Goal: Task Accomplishment & Management: Use online tool/utility

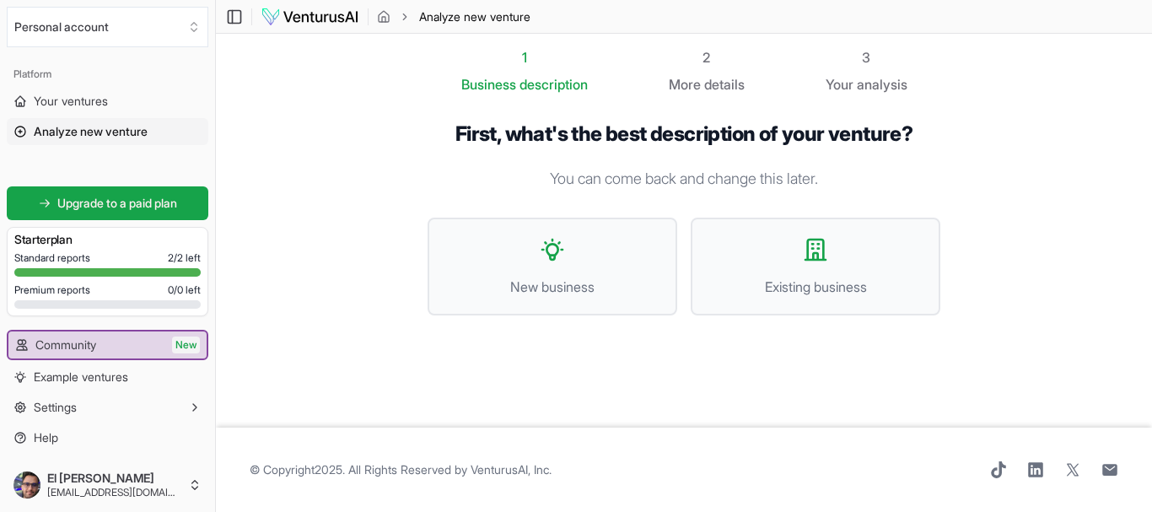
click at [595, 284] on span "New business" at bounding box center [552, 287] width 213 height 20
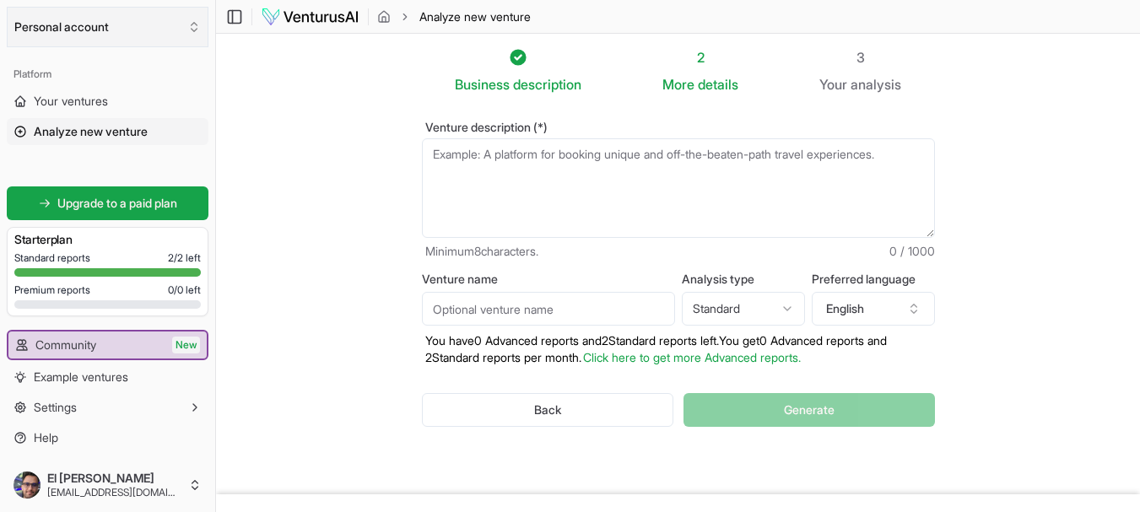
click at [191, 30] on icon "Select an organization" at bounding box center [193, 26] width 13 height 13
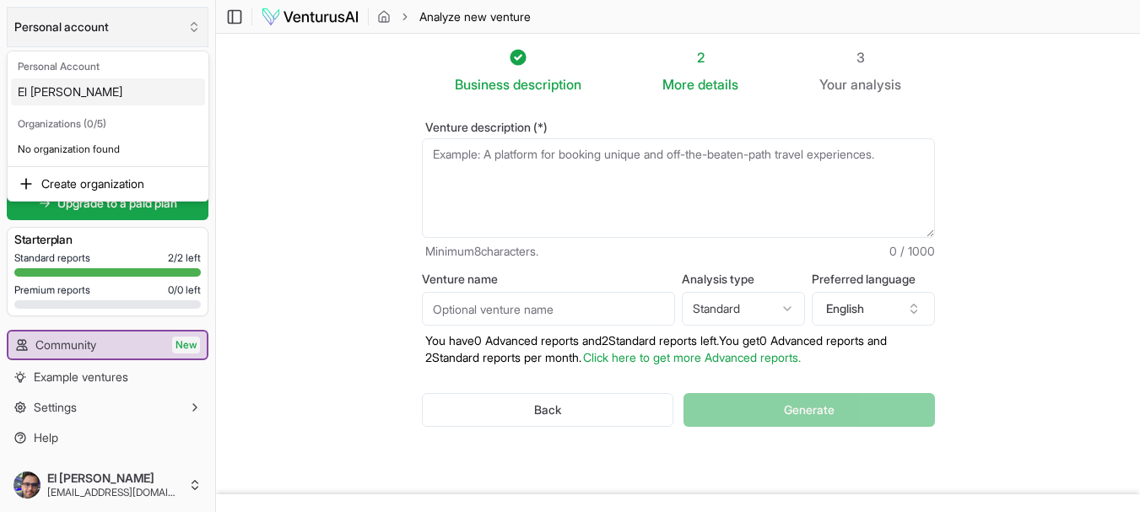
click at [191, 30] on html "We value your privacy We use cookies to enhance your browsing experience, serve…" at bounding box center [570, 256] width 1140 height 512
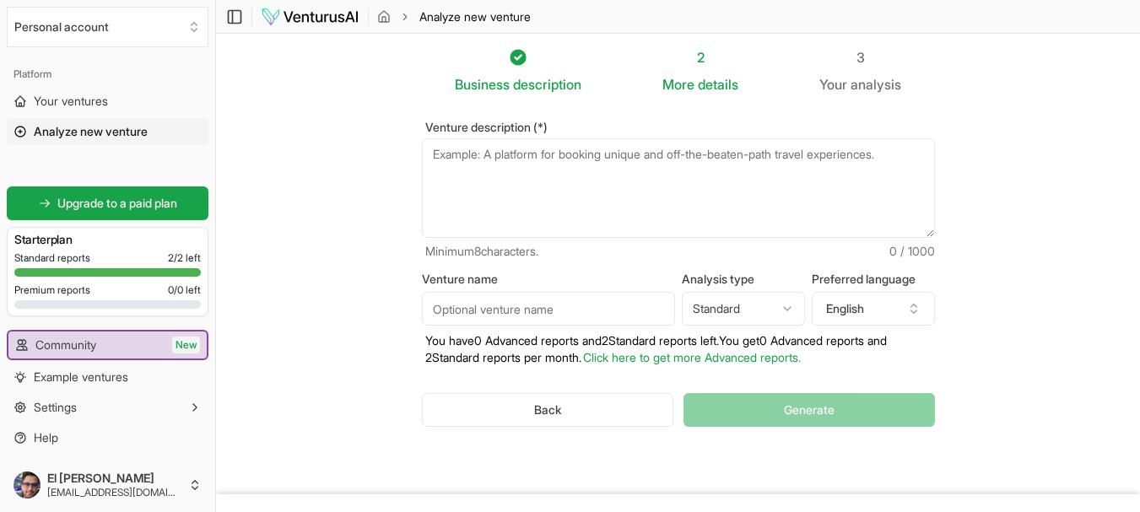
click at [340, 19] on img at bounding box center [310, 17] width 99 height 20
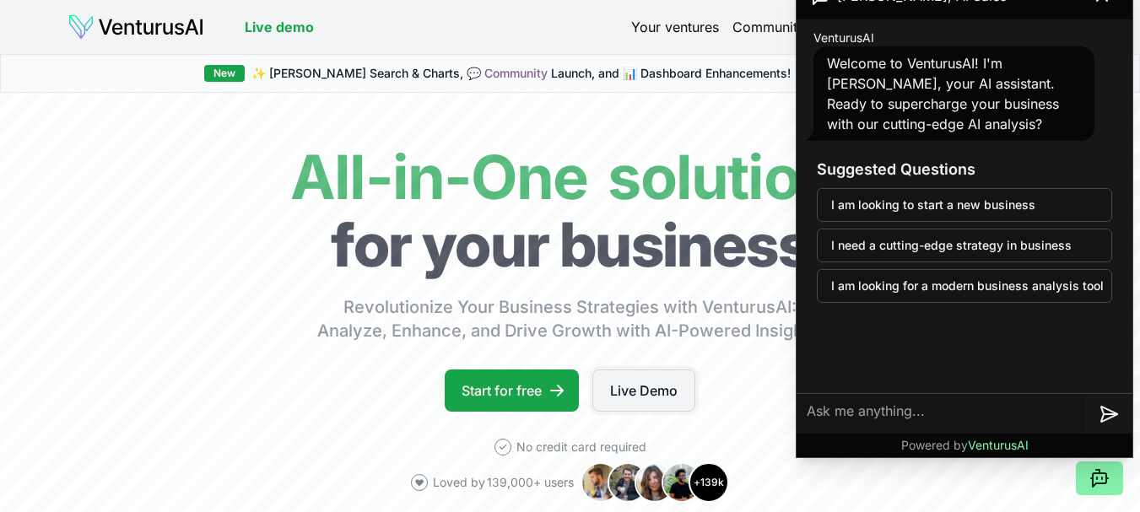
click at [661, 385] on link "Live Demo" at bounding box center [643, 391] width 103 height 42
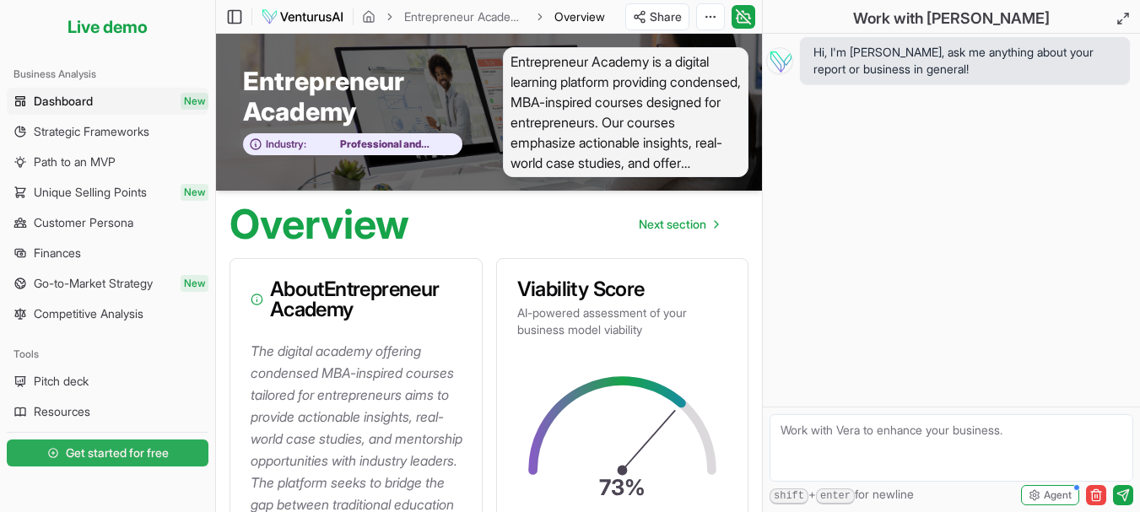
click at [150, 450] on span "Get started for free" at bounding box center [117, 453] width 103 height 17
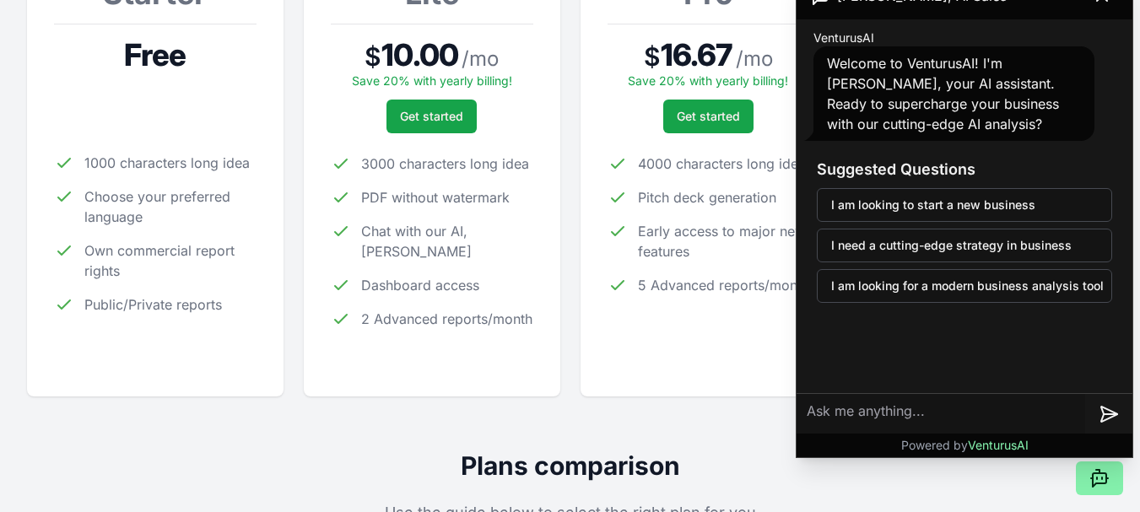
scroll to position [257, 0]
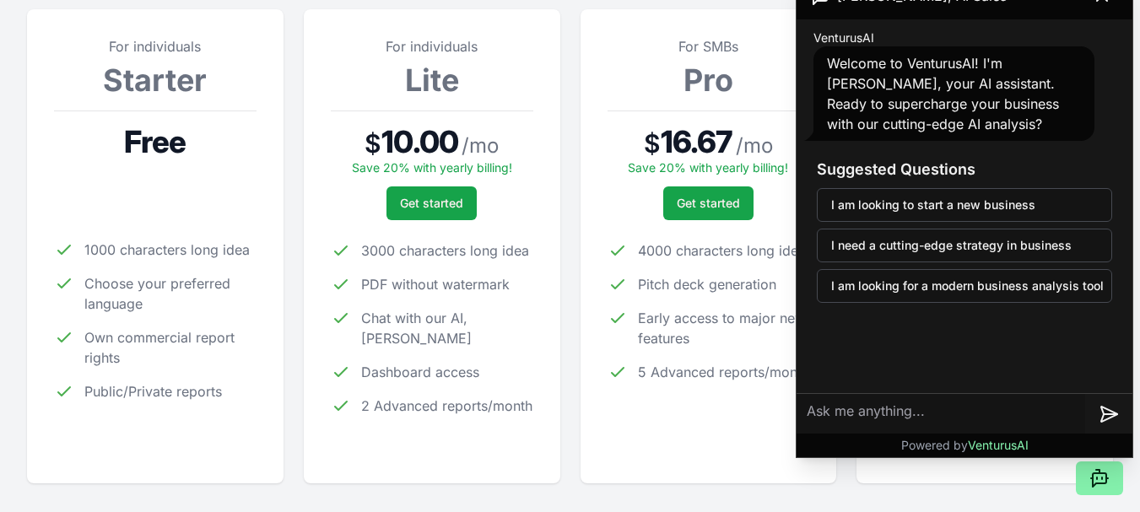
click at [180, 63] on h3 "Starter" at bounding box center [155, 80] width 202 height 34
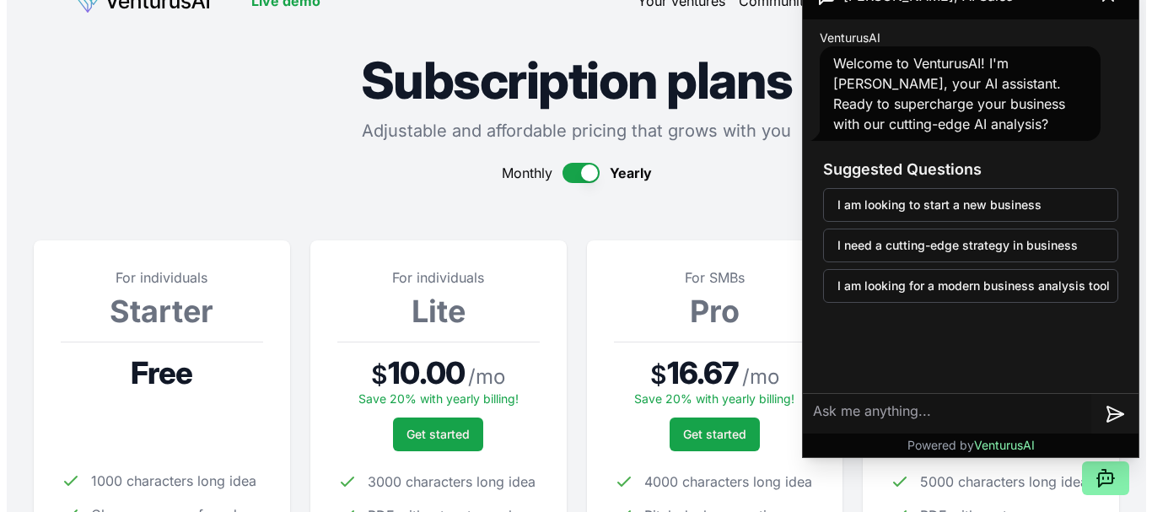
scroll to position [0, 0]
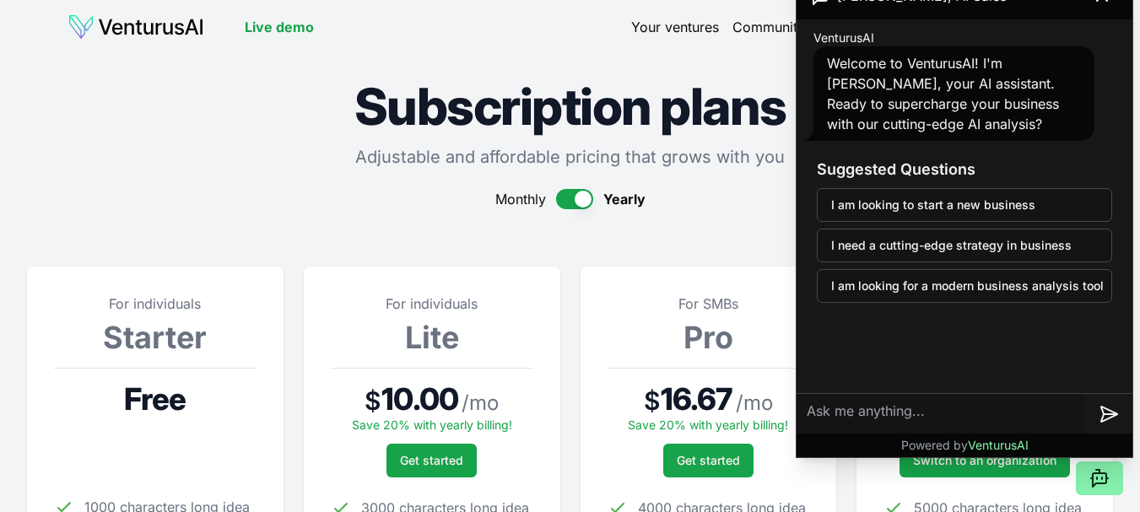
click at [705, 25] on link "Your ventures" at bounding box center [675, 27] width 88 height 20
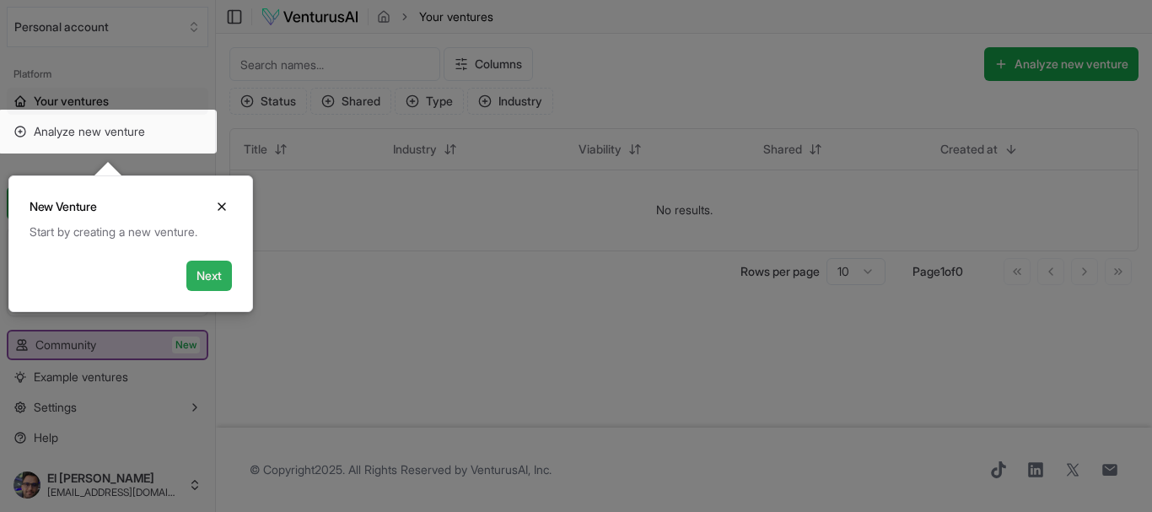
click at [210, 271] on button "Next" at bounding box center [209, 276] width 46 height 30
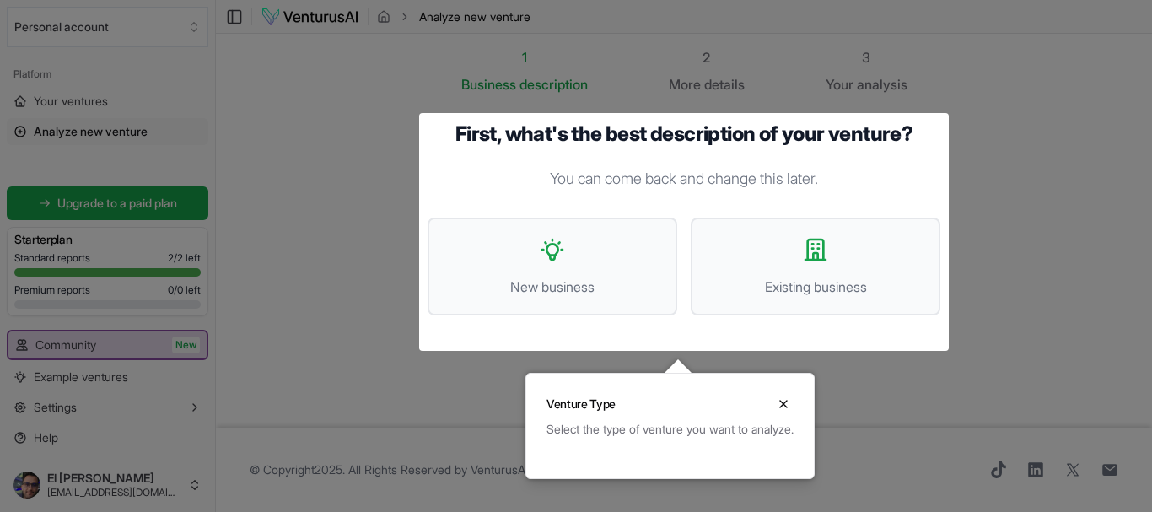
click at [348, 341] on div at bounding box center [576, 256] width 1152 height 512
click at [790, 404] on icon "Close" at bounding box center [783, 403] width 13 height 13
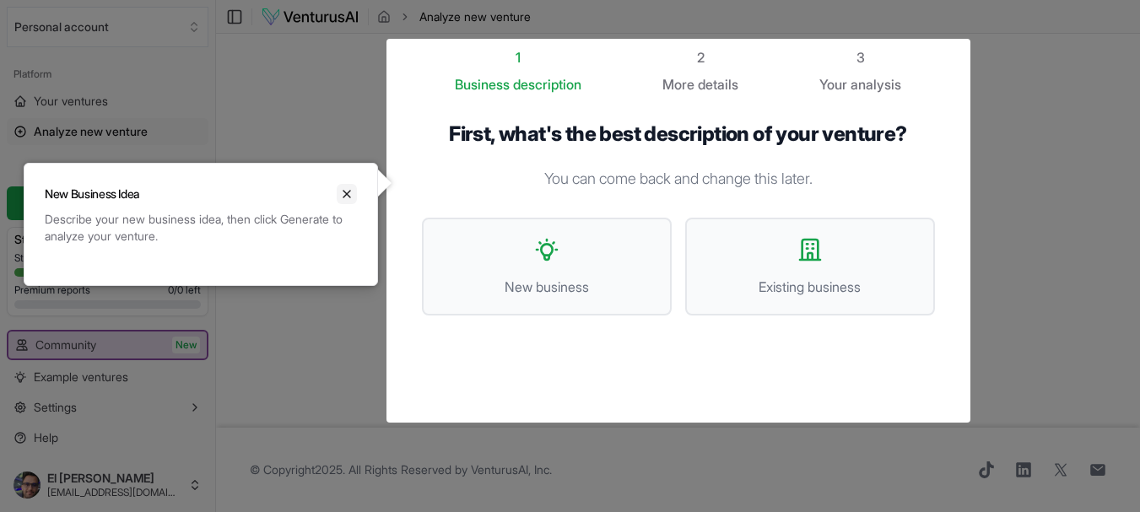
click at [338, 197] on button "Close" at bounding box center [347, 194] width 20 height 20
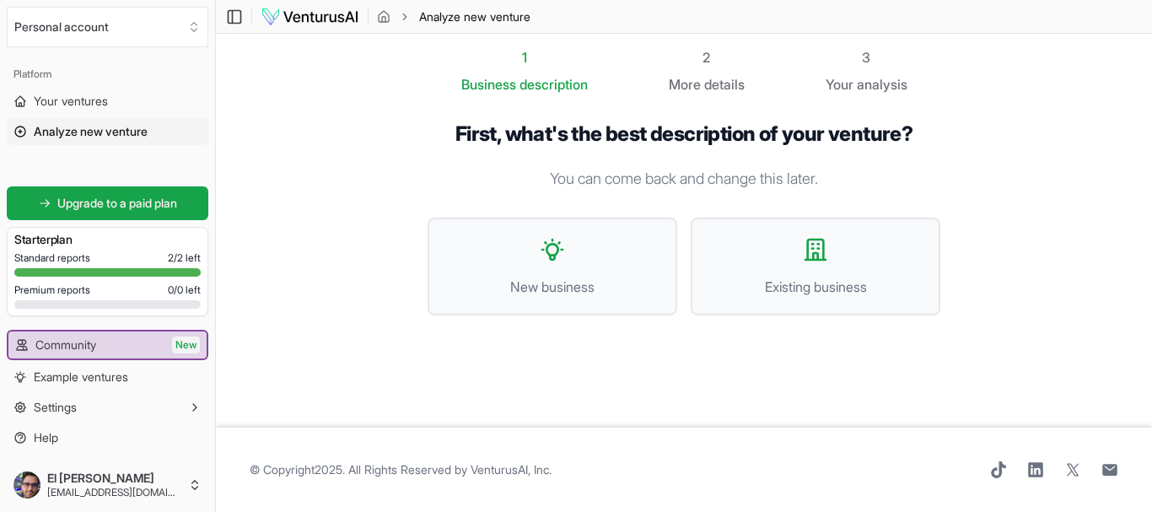
click at [116, 125] on span "Analyze new venture" at bounding box center [91, 131] width 114 height 17
click at [537, 265] on button "New business" at bounding box center [553, 267] width 250 height 98
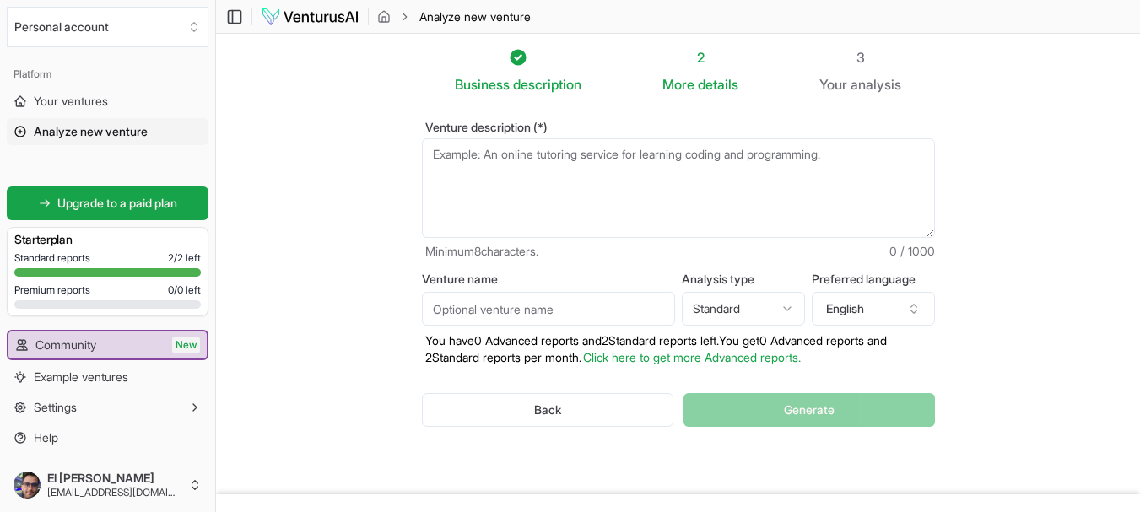
click at [524, 151] on textarea "Venture description (*)" at bounding box center [678, 188] width 513 height 100
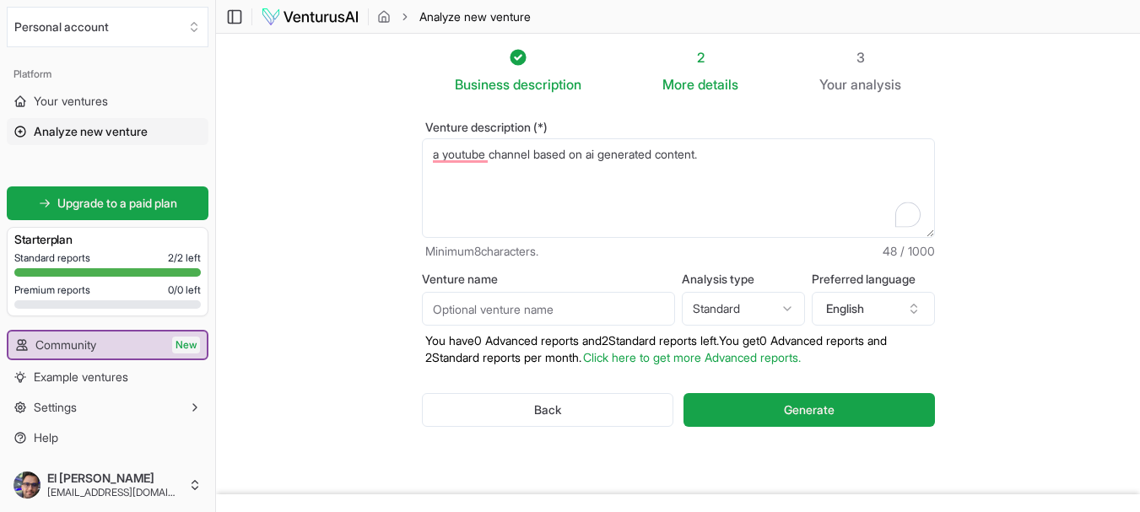
type textarea "a youtube channel based on ai generated content."
click at [533, 314] on input "Venture name" at bounding box center [548, 309] width 253 height 34
type input "Youtube channel"
click at [762, 316] on html "We value your privacy We use cookies to enhance your browsing experience, serve…" at bounding box center [570, 256] width 1140 height 512
select select "advanced"
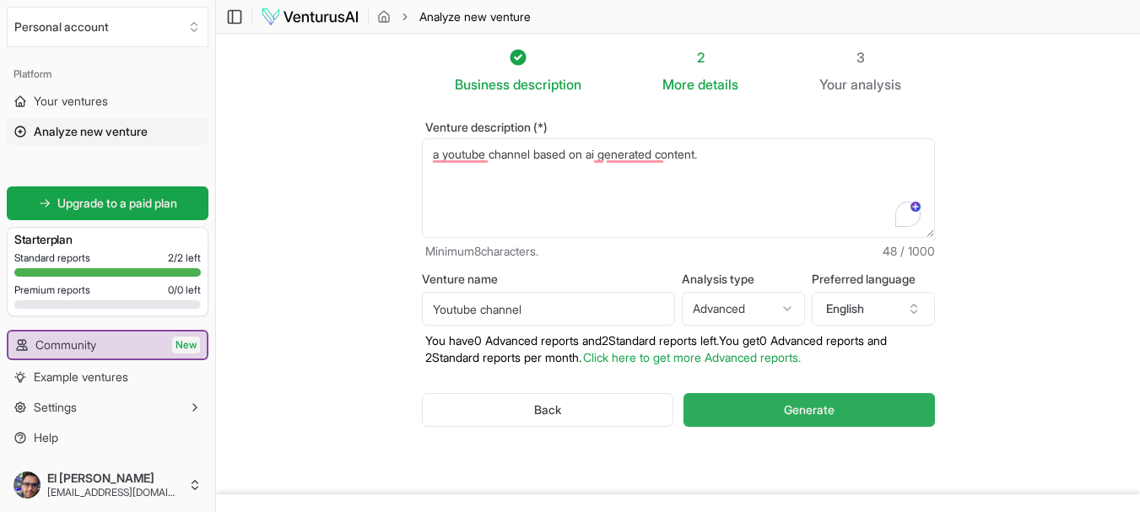
click at [785, 409] on span "Generate" at bounding box center [809, 410] width 51 height 17
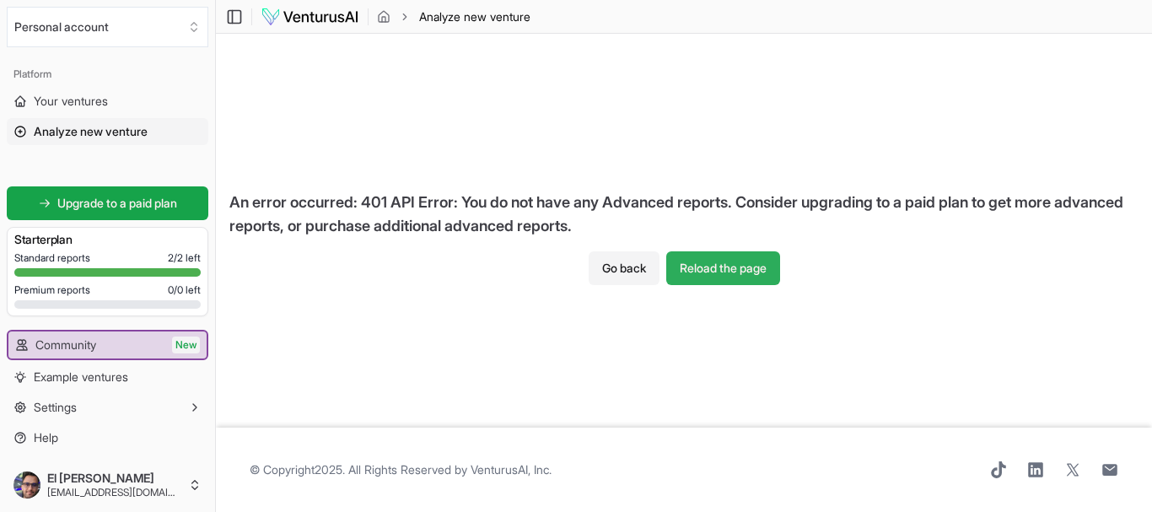
click at [732, 272] on button "Reload the page" at bounding box center [723, 268] width 114 height 34
